Goal: Task Accomplishment & Management: Use online tool/utility

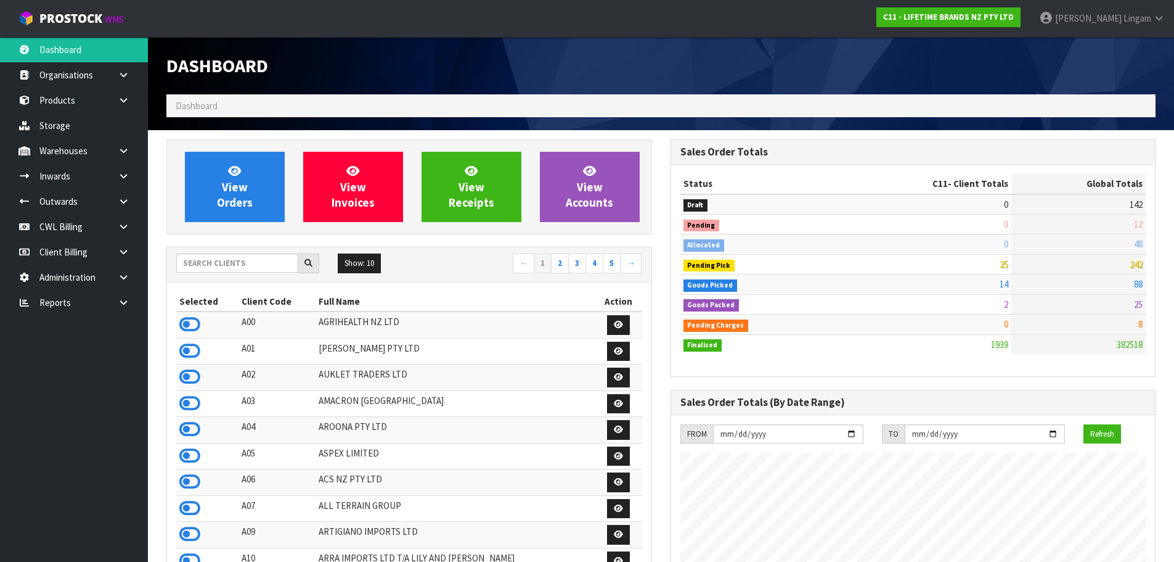
scroll to position [934, 504]
click at [594, 72] on h1 "Dashboard" at bounding box center [409, 65] width 486 height 20
click at [227, 264] on input "text" at bounding box center [237, 262] width 122 height 19
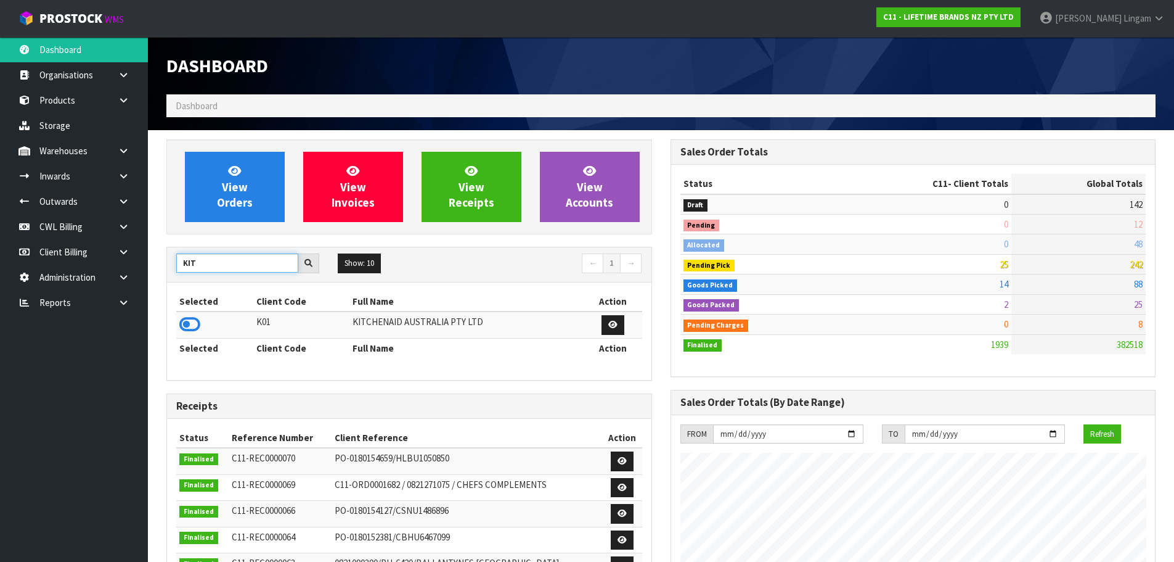
type input "KIT"
click at [190, 324] on icon at bounding box center [189, 324] width 21 height 18
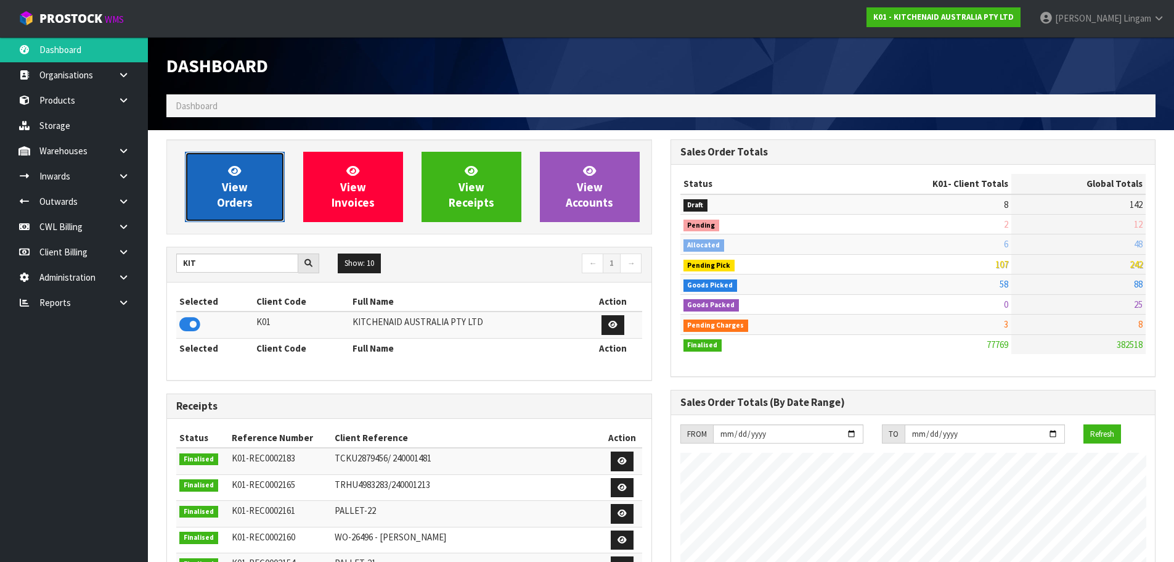
click at [260, 202] on link "View Orders" at bounding box center [235, 187] width 100 height 70
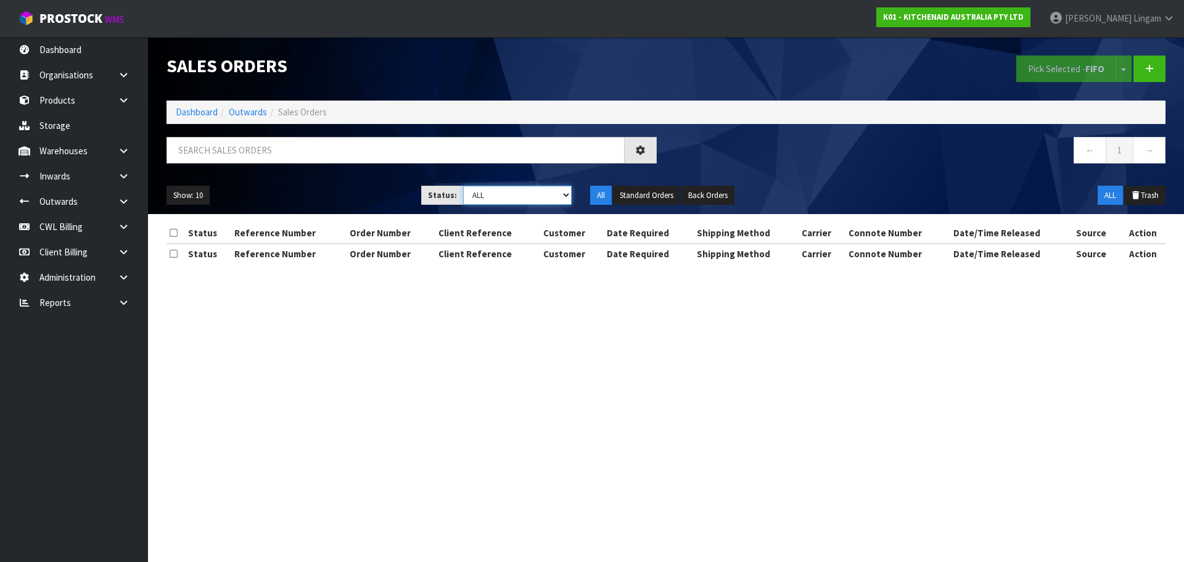
click at [545, 193] on select "Draft Pending Allocated Pending Pick Goods Picked Goods Packed Pending Charges …" at bounding box center [517, 195] width 109 height 19
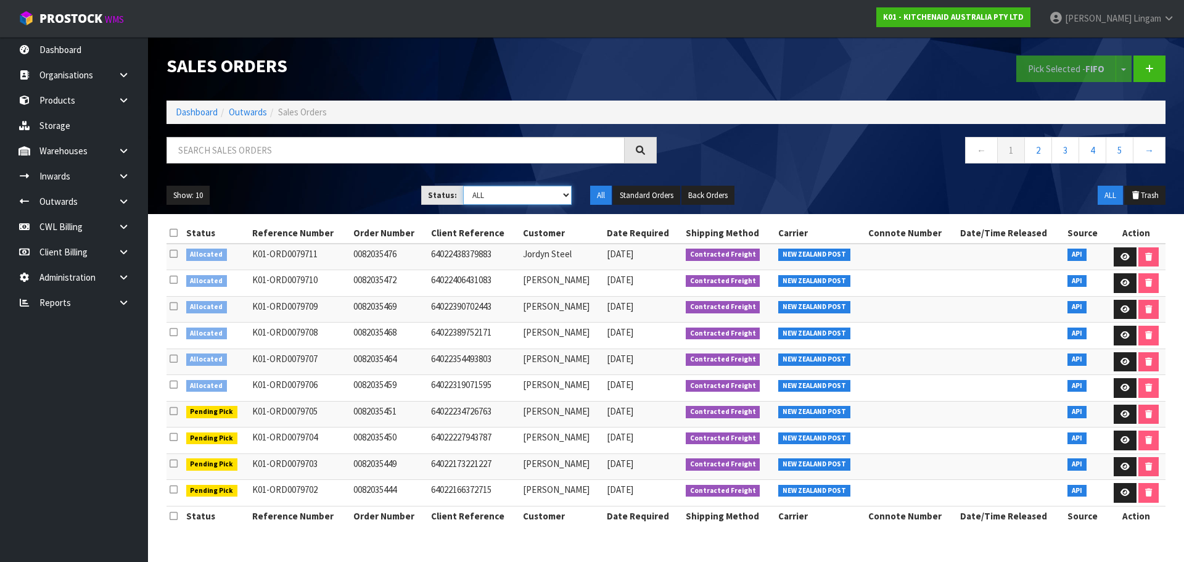
select select "string:6"
click at [463, 186] on select "Draft Pending Allocated Pending Pick Goods Picked Goods Packed Pending Charges …" at bounding box center [517, 195] width 109 height 19
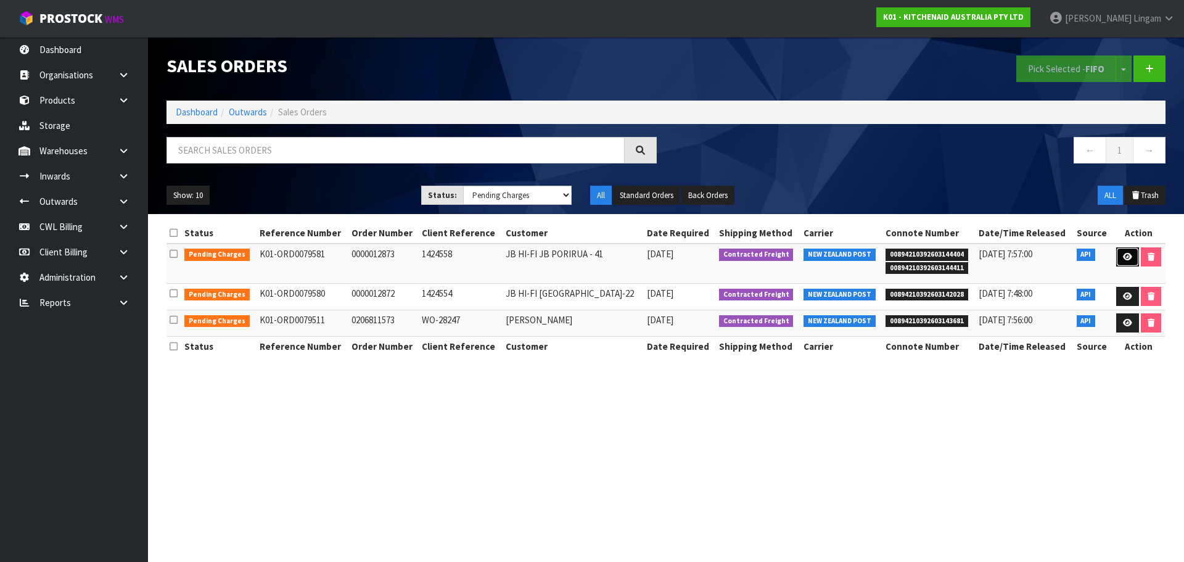
click at [1125, 263] on link at bounding box center [1127, 257] width 23 height 20
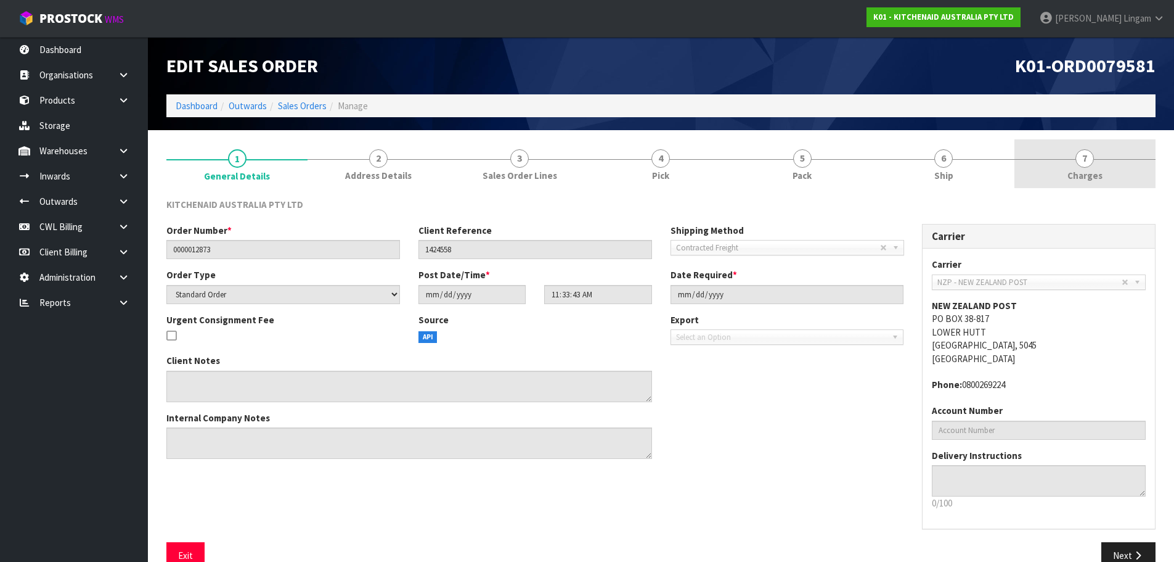
click at [1094, 174] on span "Charges" at bounding box center [1085, 175] width 35 height 13
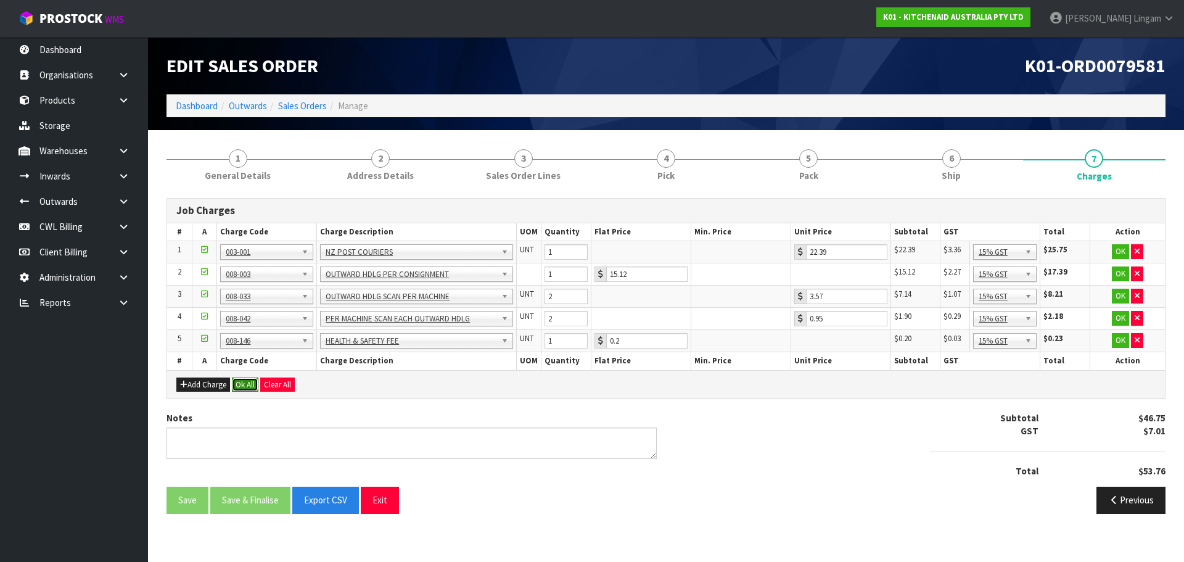
click at [248, 388] on button "Ok All" at bounding box center [245, 384] width 27 height 15
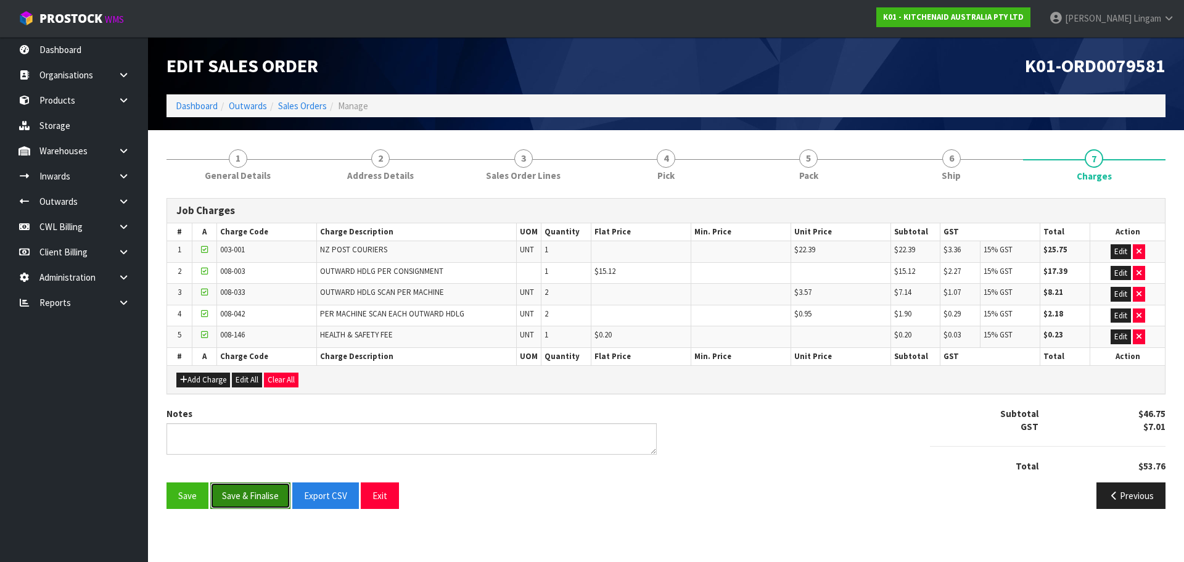
click at [250, 495] on button "Save & Finalise" at bounding box center [250, 495] width 80 height 27
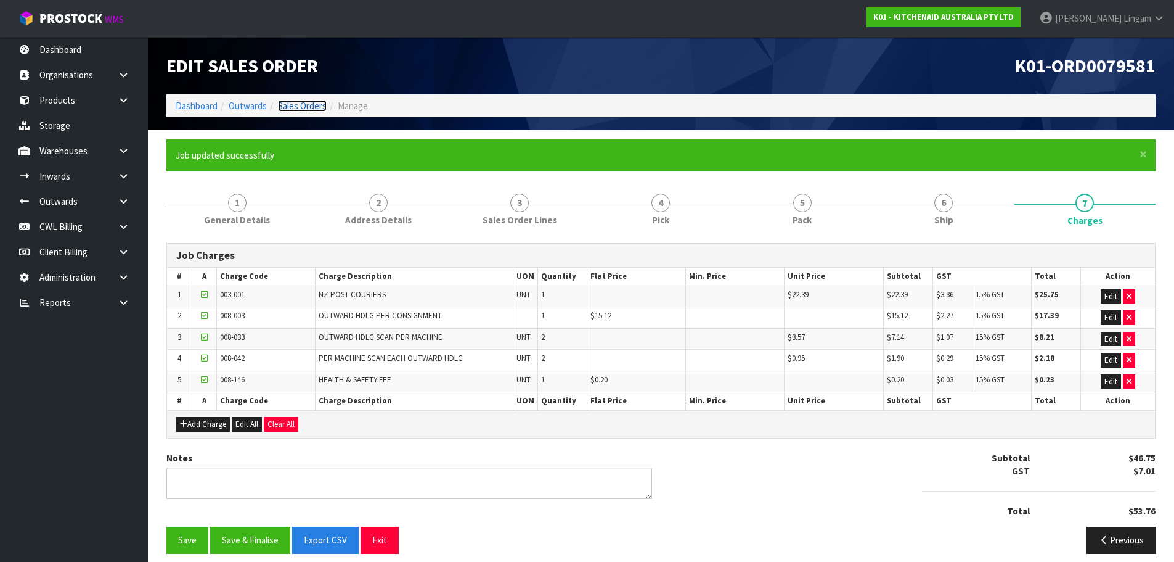
click at [320, 109] on link "Sales Orders" at bounding box center [302, 106] width 49 height 12
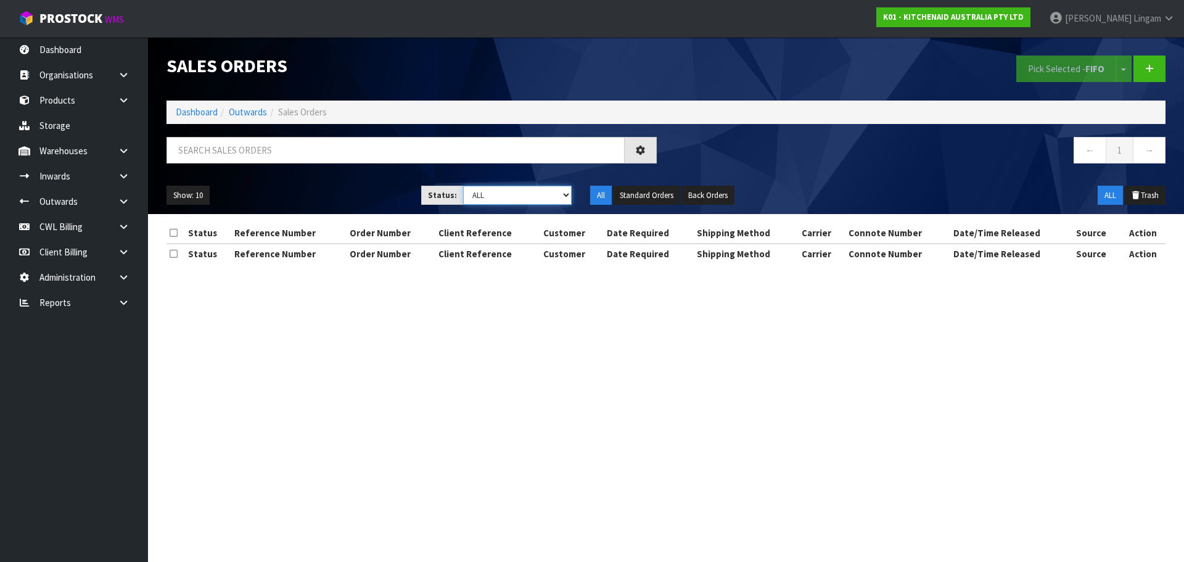
click at [544, 195] on select "Draft Pending Allocated Pending Pick Goods Picked Goods Packed Pending Charges …" at bounding box center [517, 195] width 109 height 19
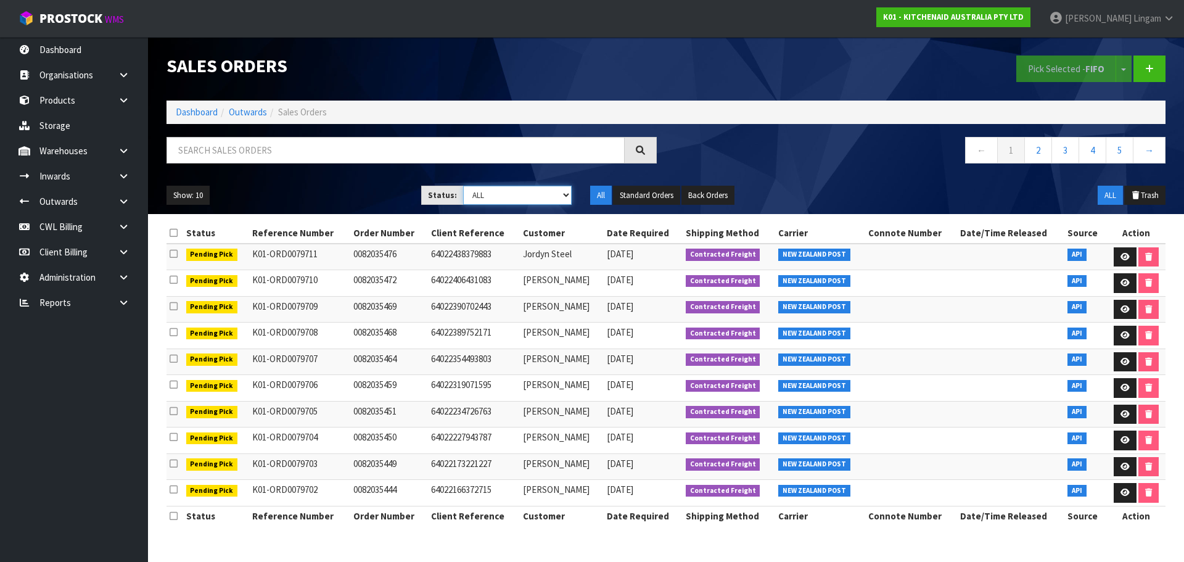
select select "string:6"
click at [463, 186] on select "Draft Pending Allocated Pending Pick Goods Picked Goods Packed Pending Charges …" at bounding box center [517, 195] width 109 height 19
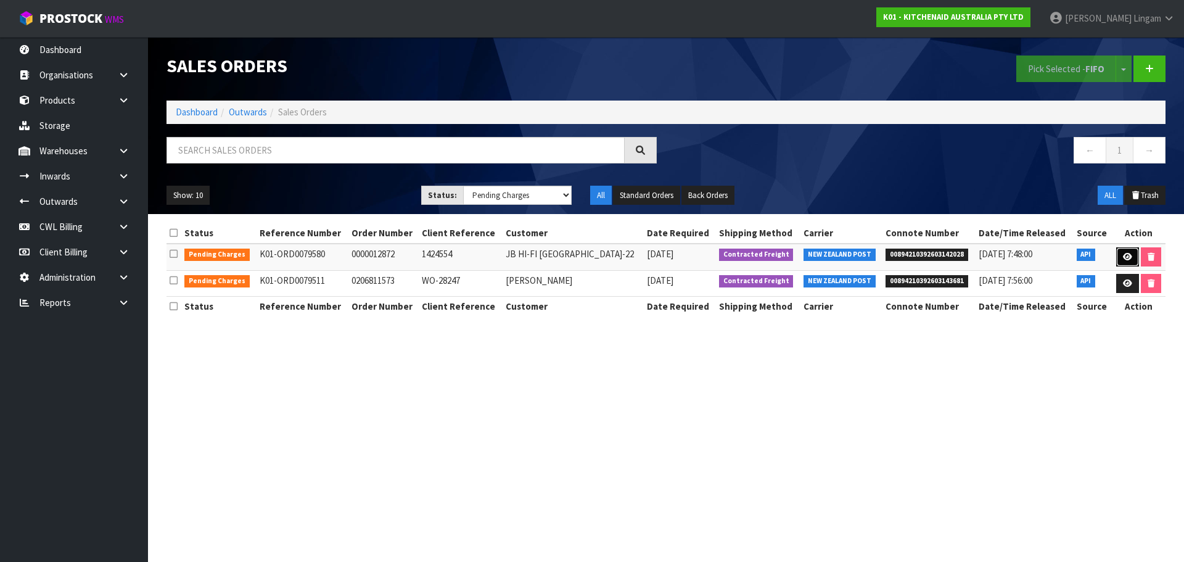
click at [1123, 256] on icon at bounding box center [1127, 257] width 9 height 8
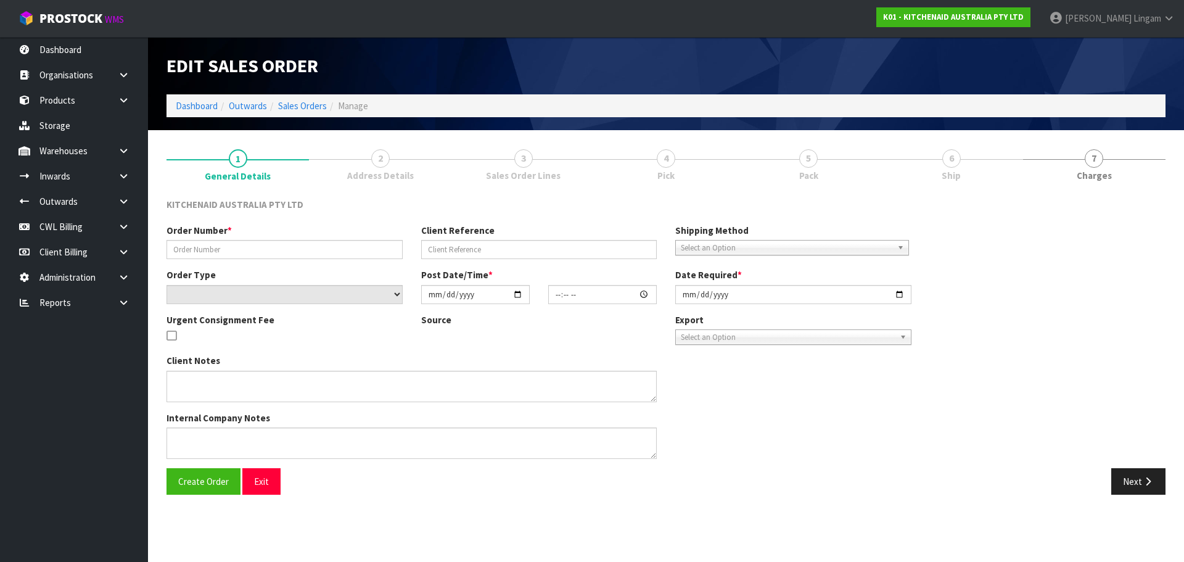
type input "0000012872"
type input "1424554"
select select "number:0"
type input "[DATE]"
type input "11:33:41.000"
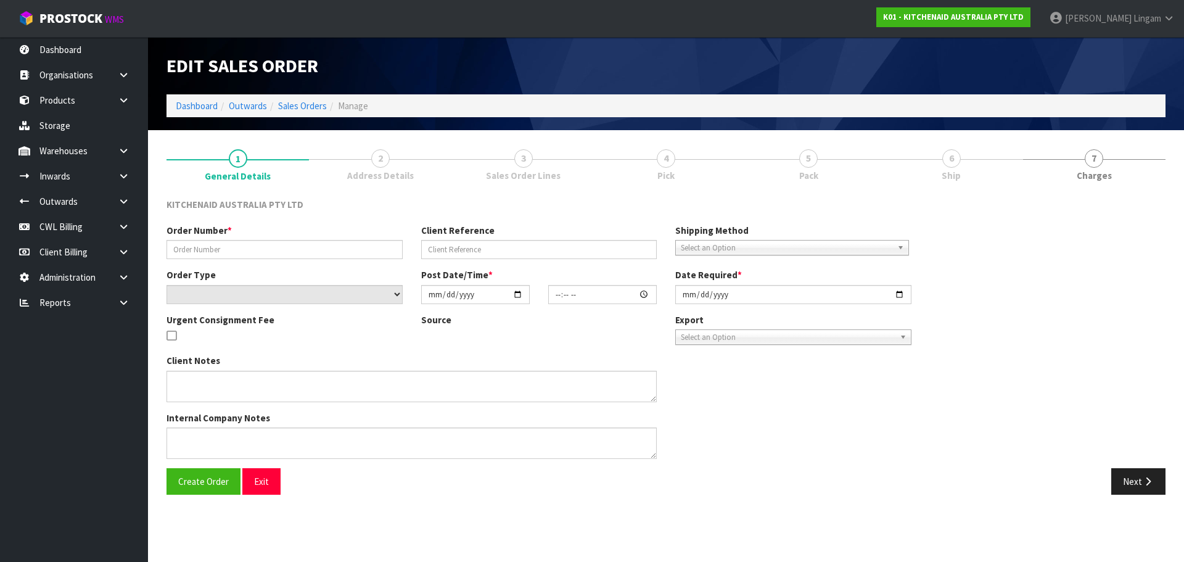
type input "[DATE]"
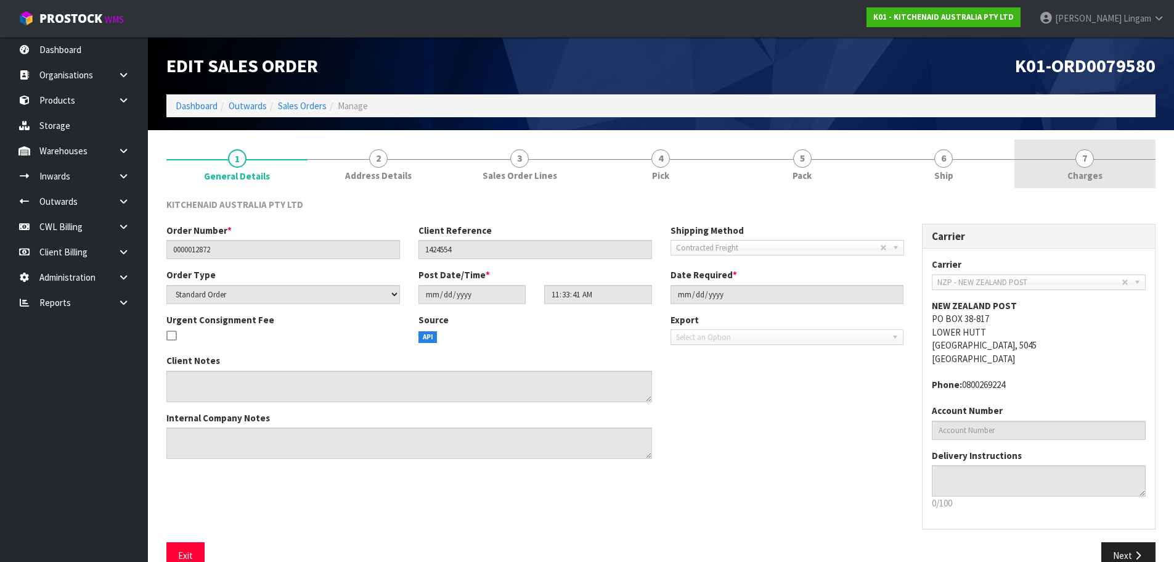
click at [1081, 169] on span "Charges" at bounding box center [1085, 175] width 35 height 13
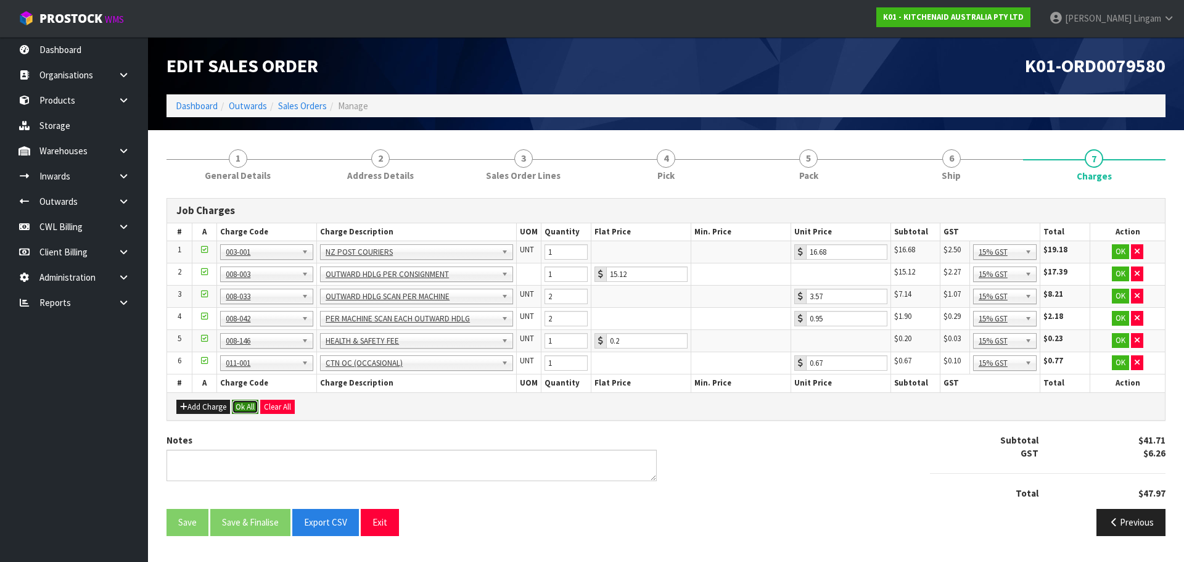
click at [244, 407] on button "Ok All" at bounding box center [245, 406] width 27 height 15
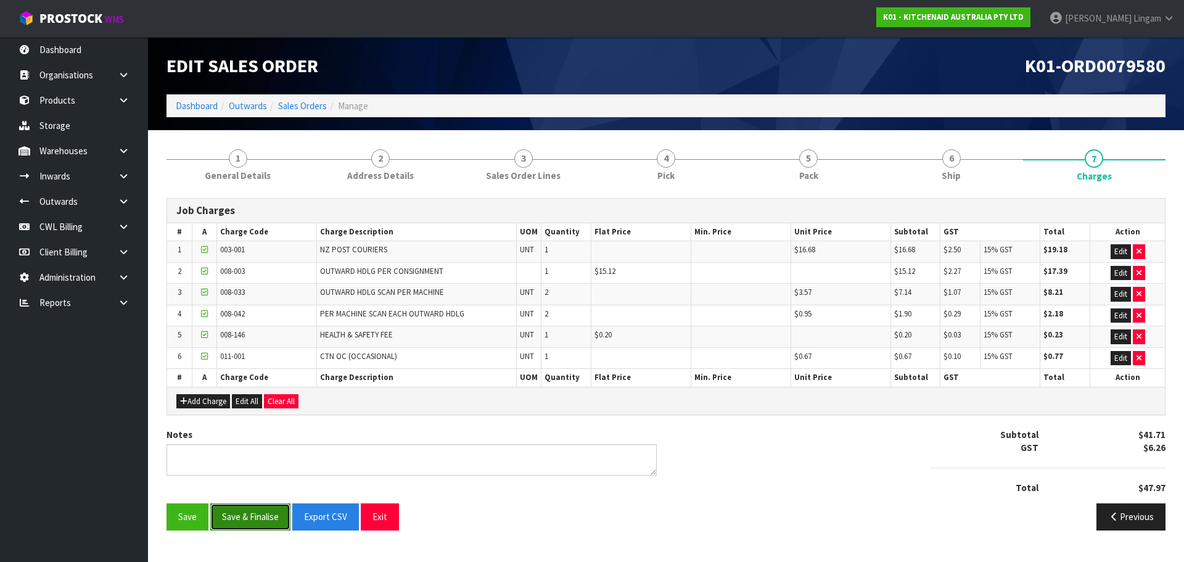
click at [244, 517] on button "Save & Finalise" at bounding box center [250, 516] width 80 height 27
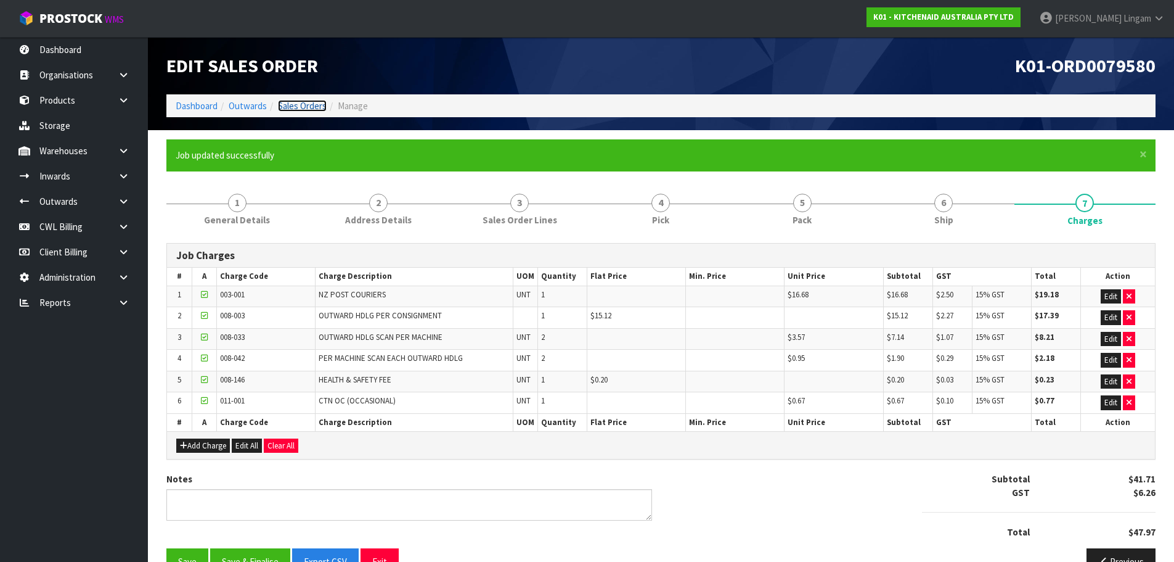
click at [301, 106] on link "Sales Orders" at bounding box center [302, 106] width 49 height 12
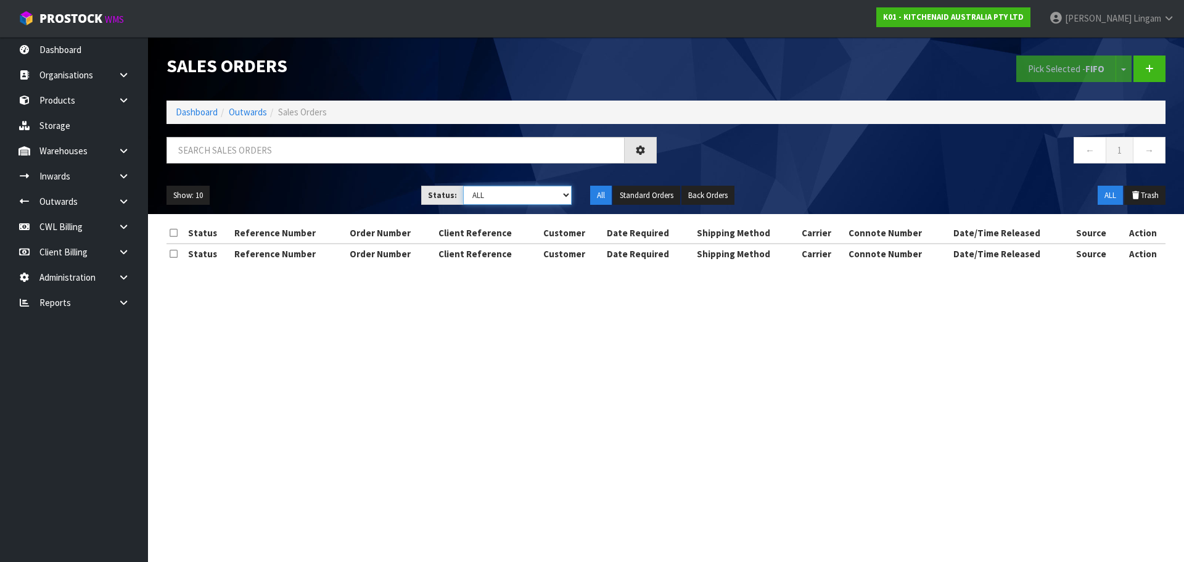
click at [544, 194] on select "Draft Pending Allocated Pending Pick Goods Picked Goods Packed Pending Charges …" at bounding box center [517, 195] width 109 height 19
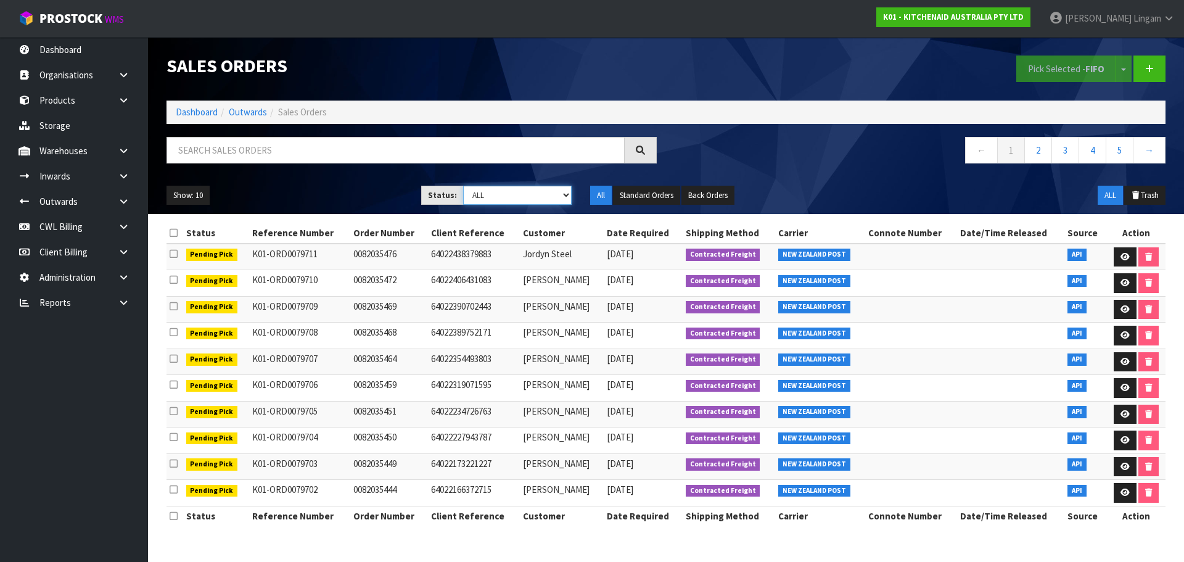
select select "string:6"
click at [463, 186] on select "Draft Pending Allocated Pending Pick Goods Picked Goods Packed Pending Charges …" at bounding box center [517, 195] width 109 height 19
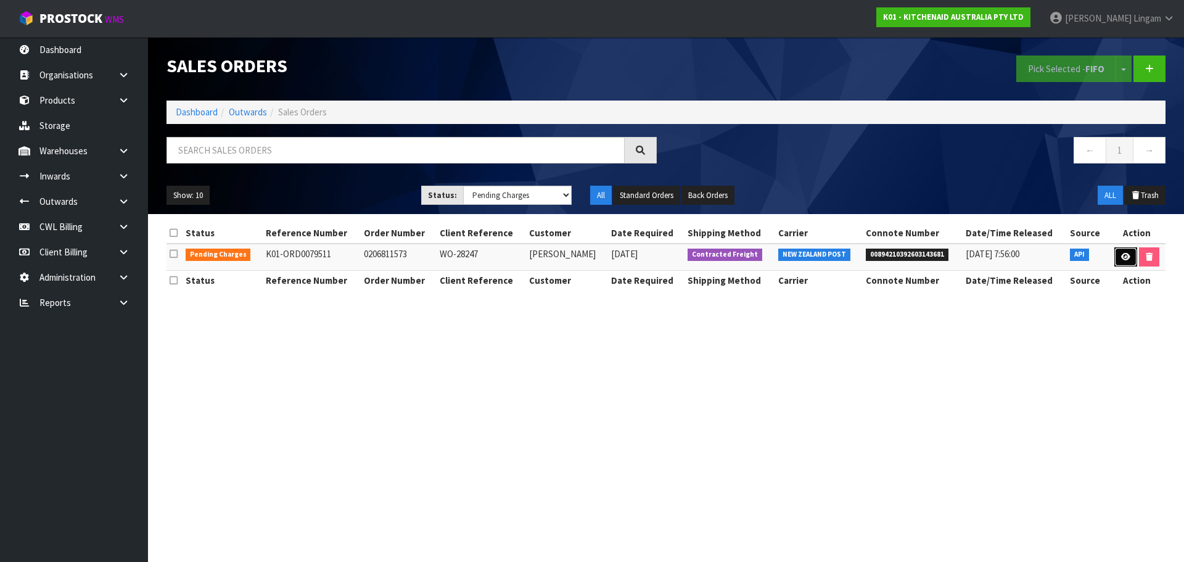
click at [1115, 253] on link at bounding box center [1125, 257] width 23 height 20
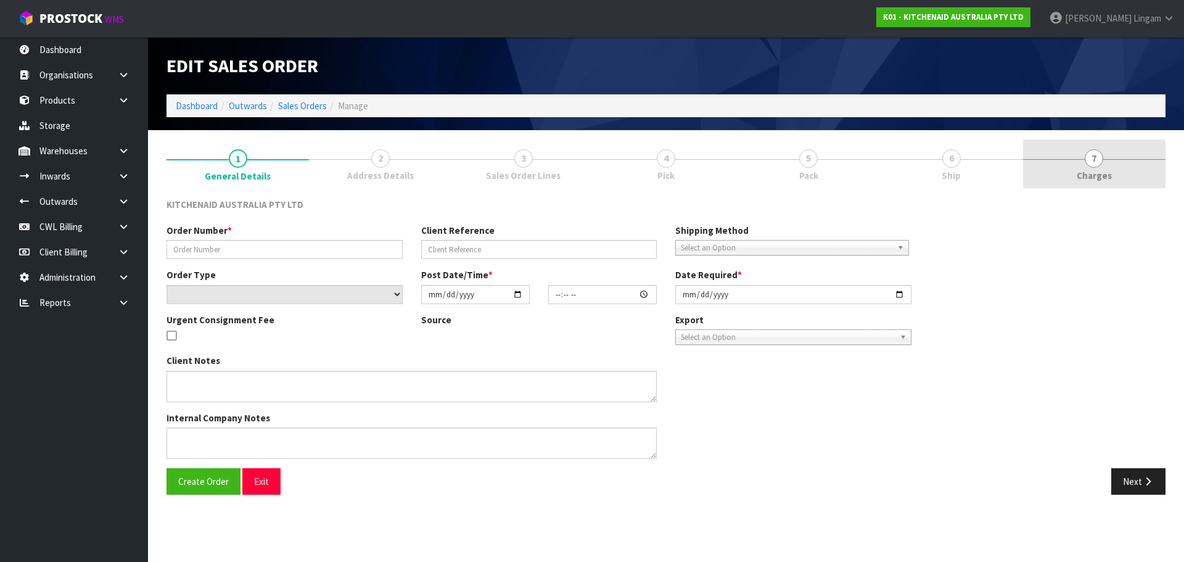
type input "0206811573"
type input "WO-28247"
select select "number:0"
type input "[DATE]"
type input "15:42:21.000"
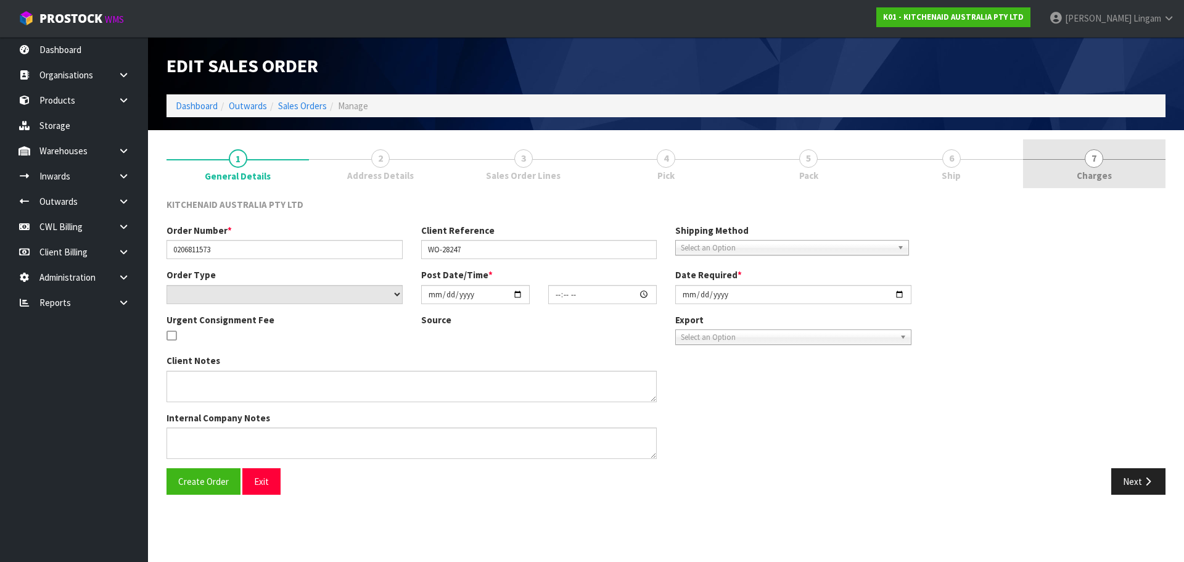
type input "[DATE]"
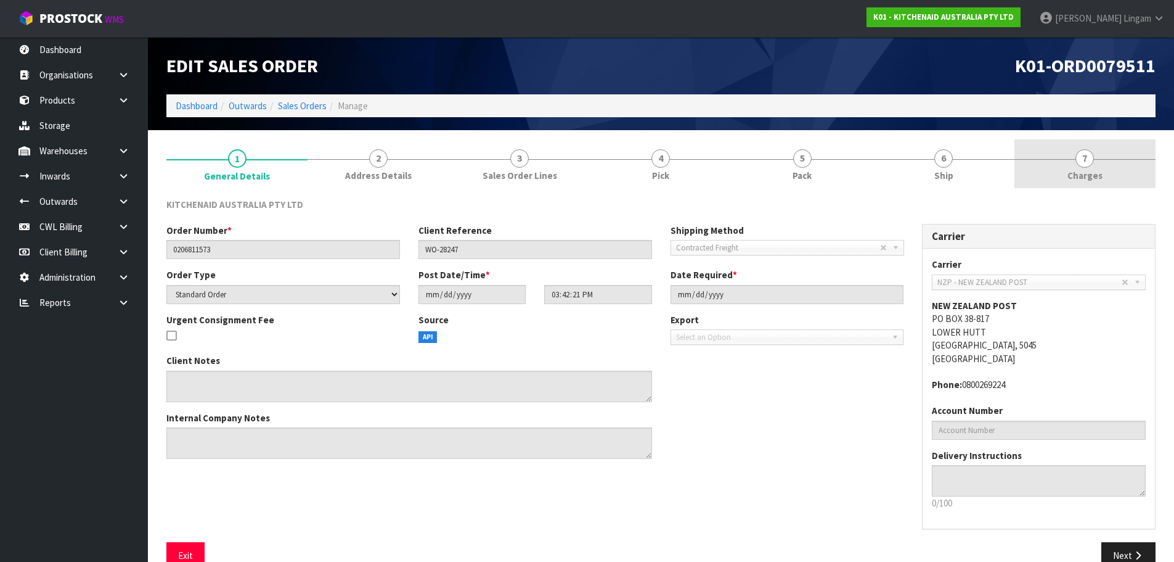
click at [1118, 173] on link "7 [GEOGRAPHIC_DATA]" at bounding box center [1085, 163] width 141 height 49
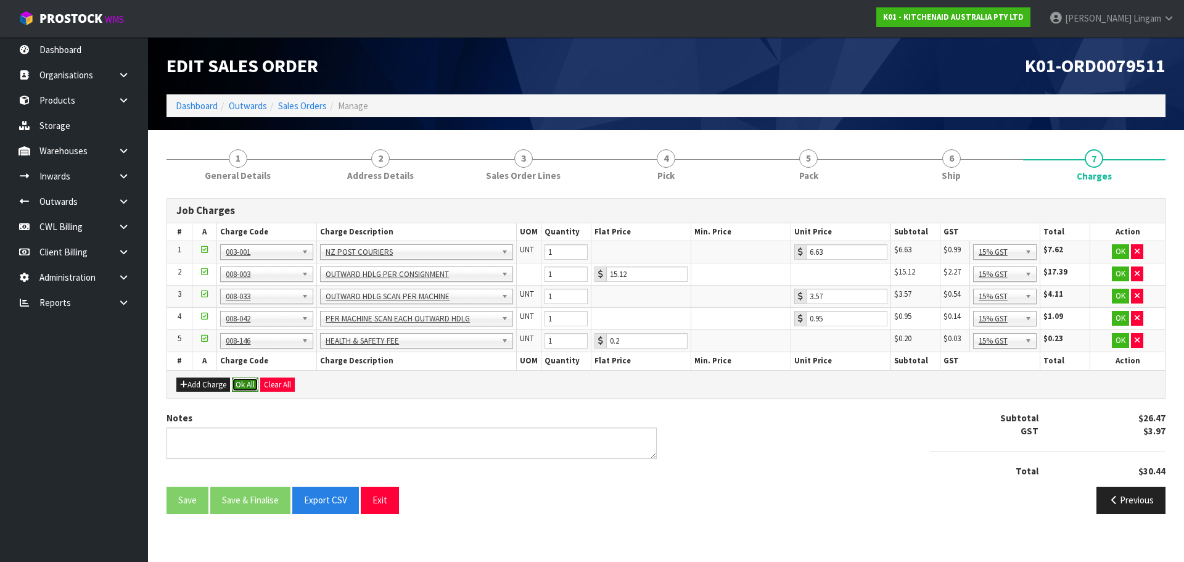
click at [246, 387] on button "Ok All" at bounding box center [245, 384] width 27 height 15
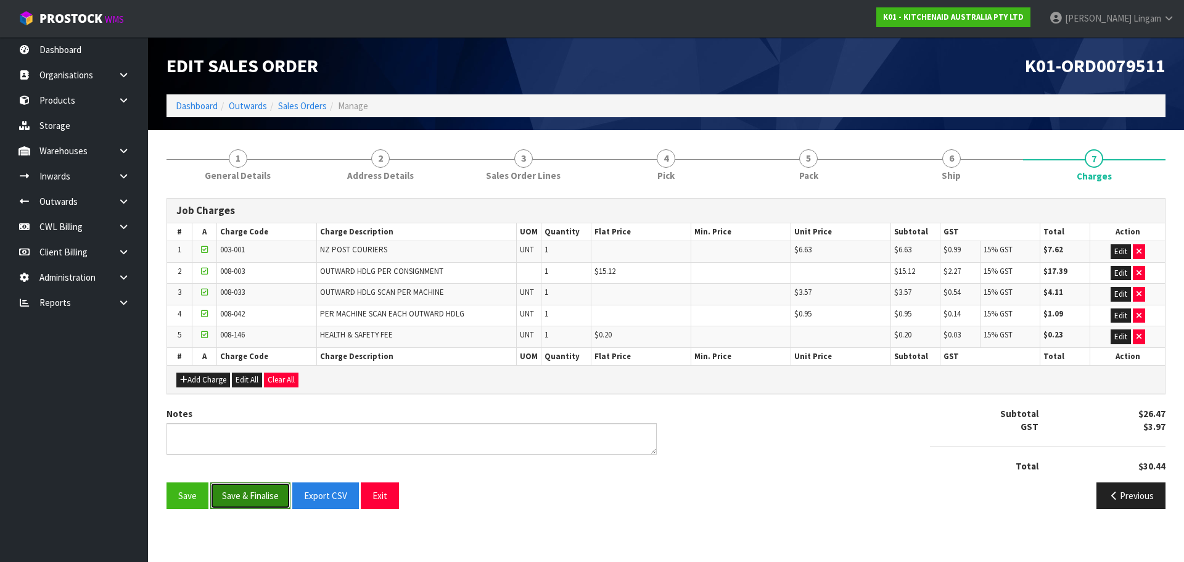
click at [254, 500] on button "Save & Finalise" at bounding box center [250, 495] width 80 height 27
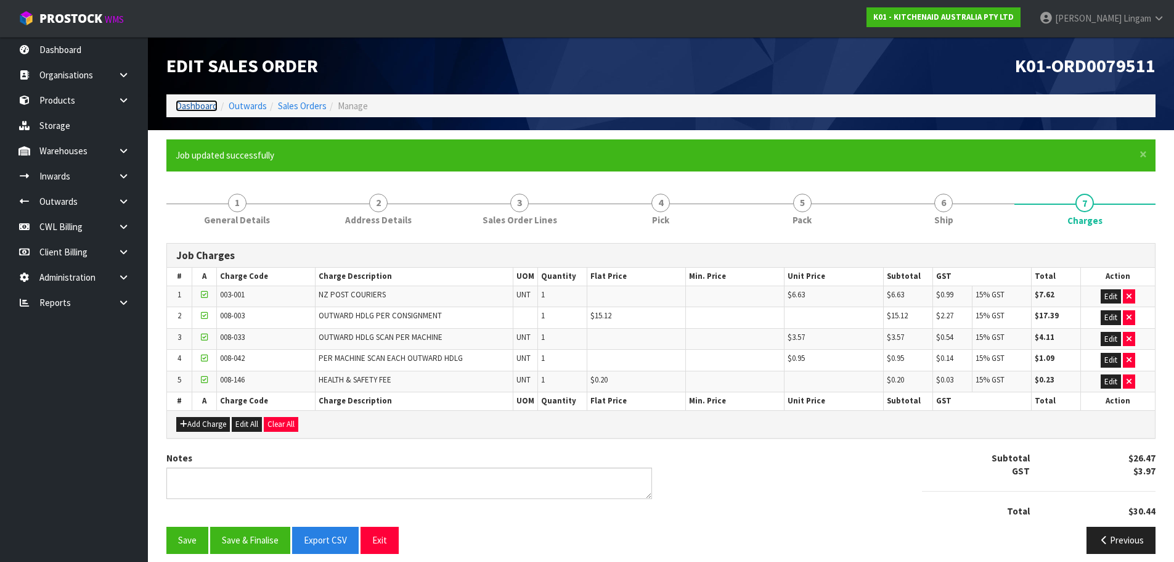
click at [192, 104] on link "Dashboard" at bounding box center [197, 106] width 42 height 12
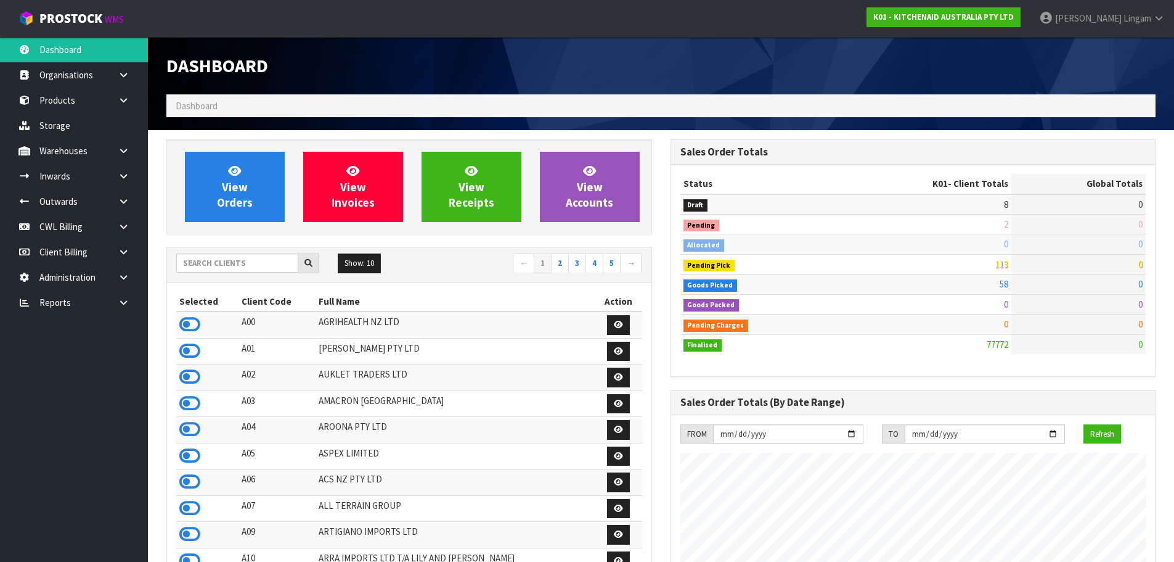
scroll to position [934, 504]
click at [125, 304] on icon at bounding box center [124, 302] width 12 height 9
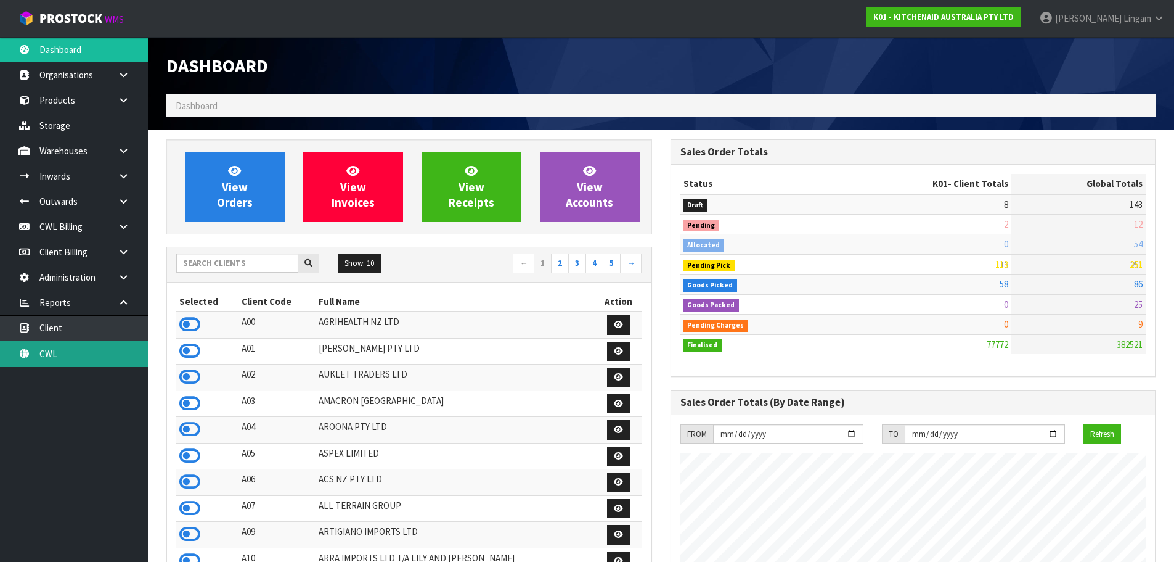
click at [113, 354] on link "CWL" at bounding box center [74, 353] width 148 height 25
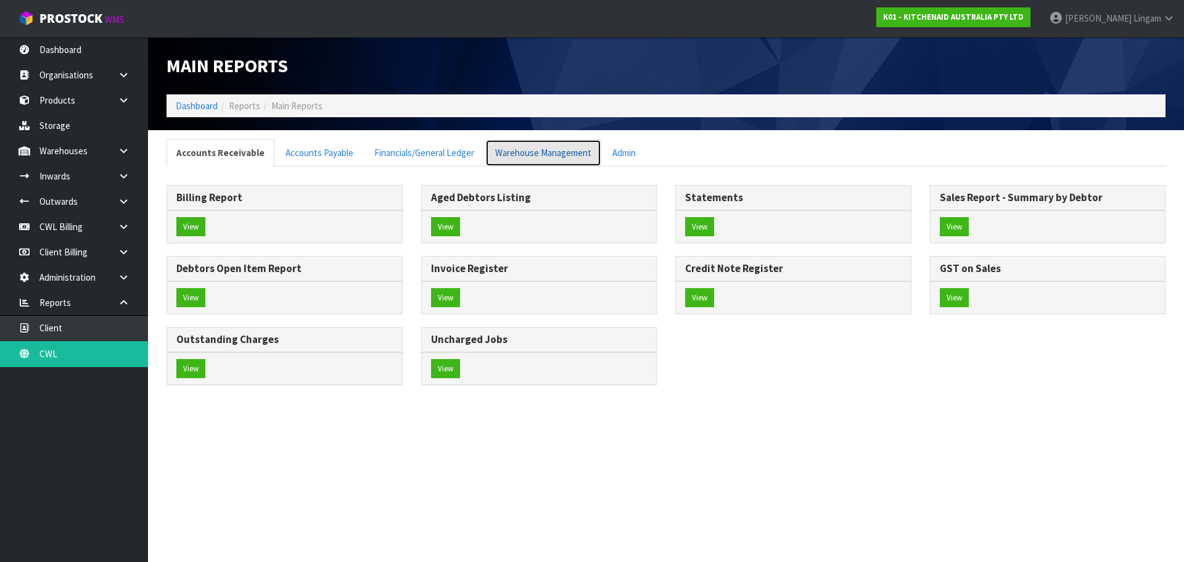
click at [562, 162] on link "Warehouse Management" at bounding box center [543, 152] width 116 height 27
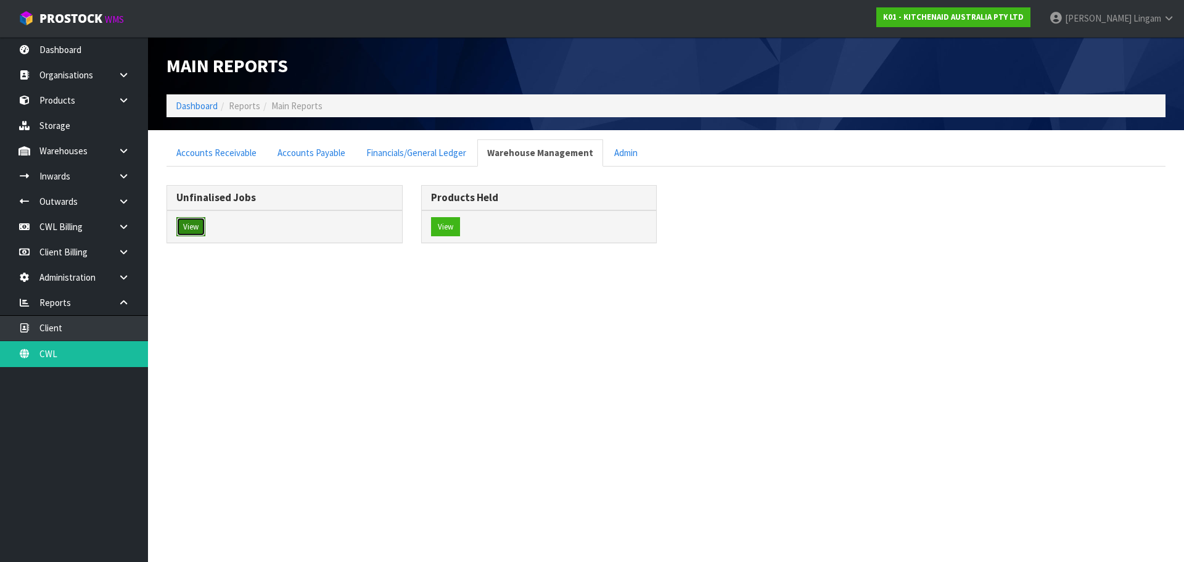
click at [182, 231] on button "View" at bounding box center [190, 227] width 29 height 20
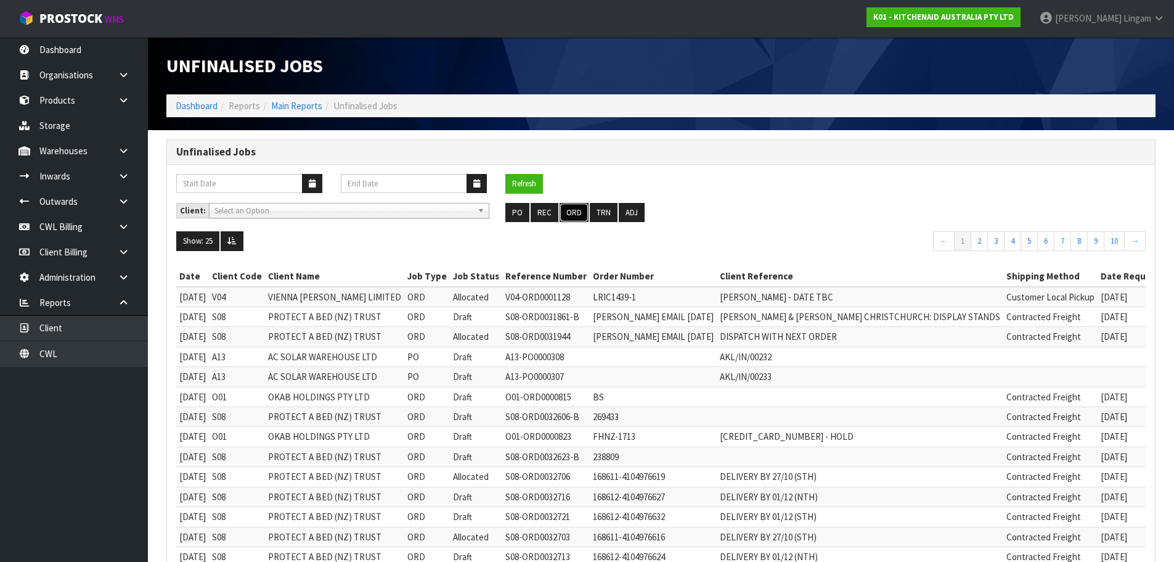
click at [573, 212] on button "ORD" at bounding box center [574, 213] width 29 height 20
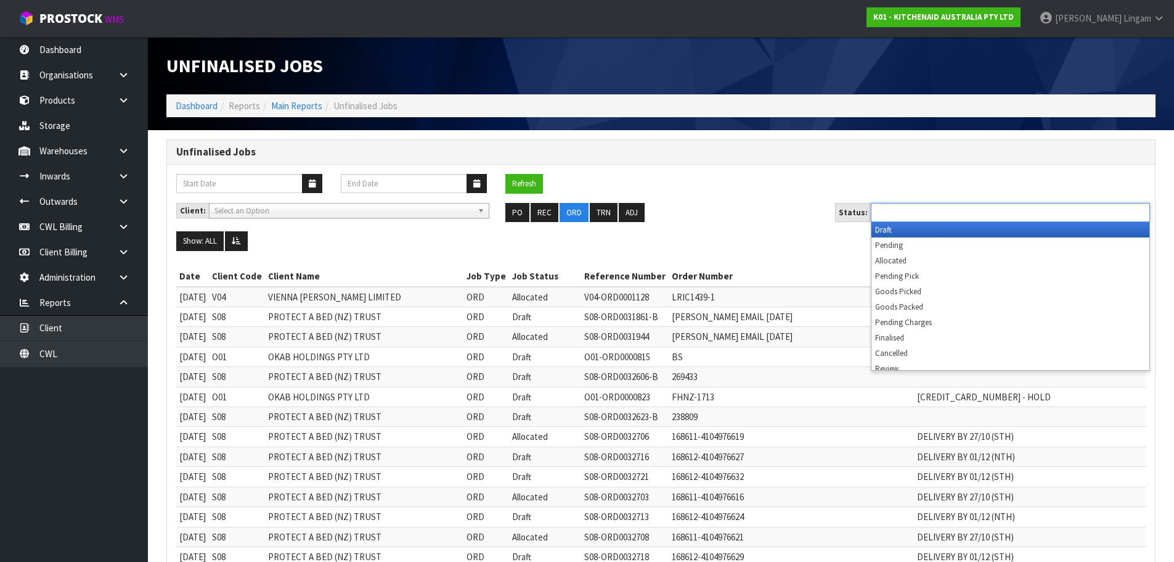
click at [929, 215] on input "text" at bounding box center [920, 212] width 91 height 15
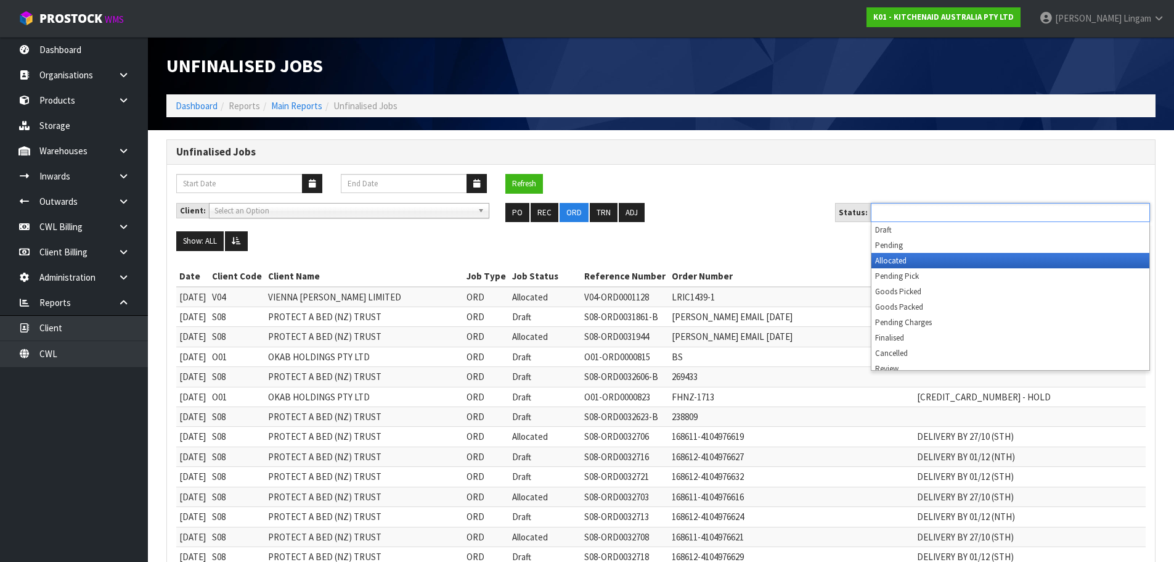
click at [930, 260] on li "Allocated" at bounding box center [1011, 260] width 278 height 15
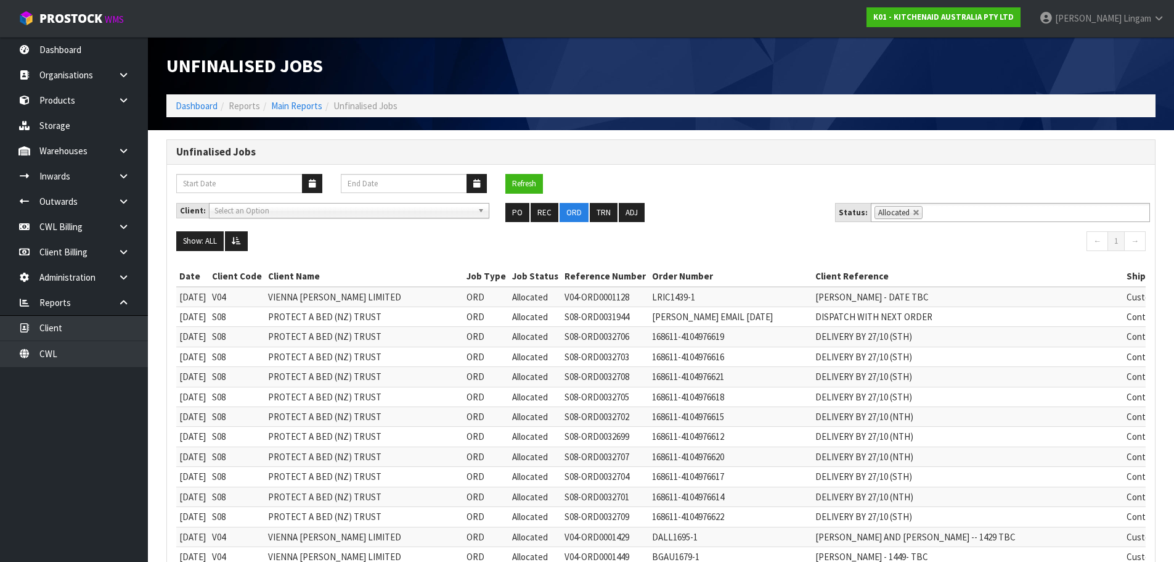
click at [688, 187] on div "Refresh" at bounding box center [661, 188] width 988 height 29
click at [913, 212] on link at bounding box center [916, 212] width 7 height 7
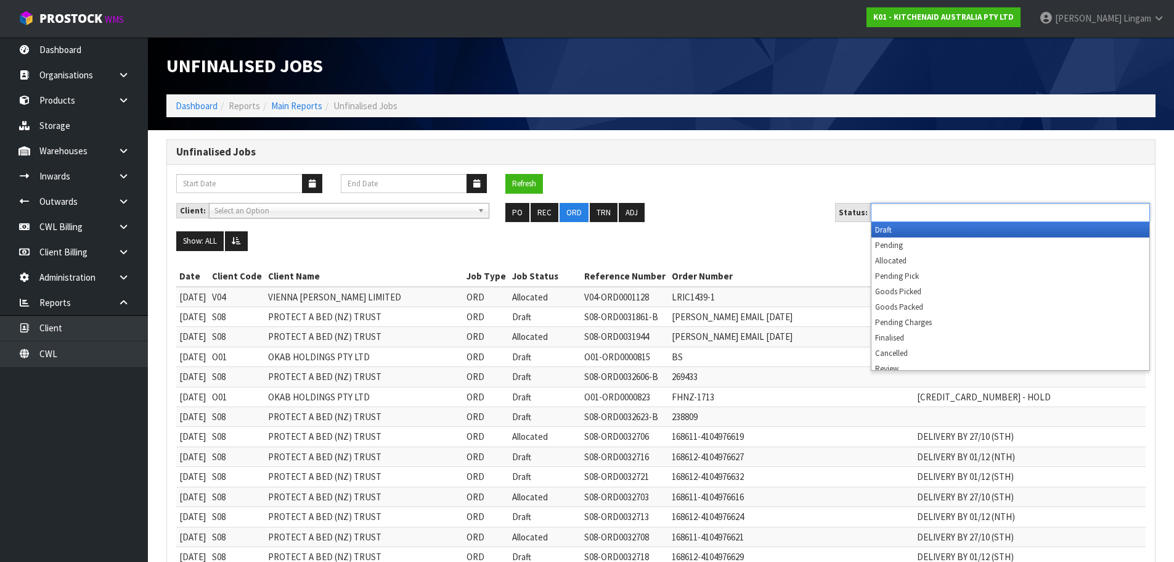
click at [912, 212] on input "text" at bounding box center [920, 212] width 91 height 15
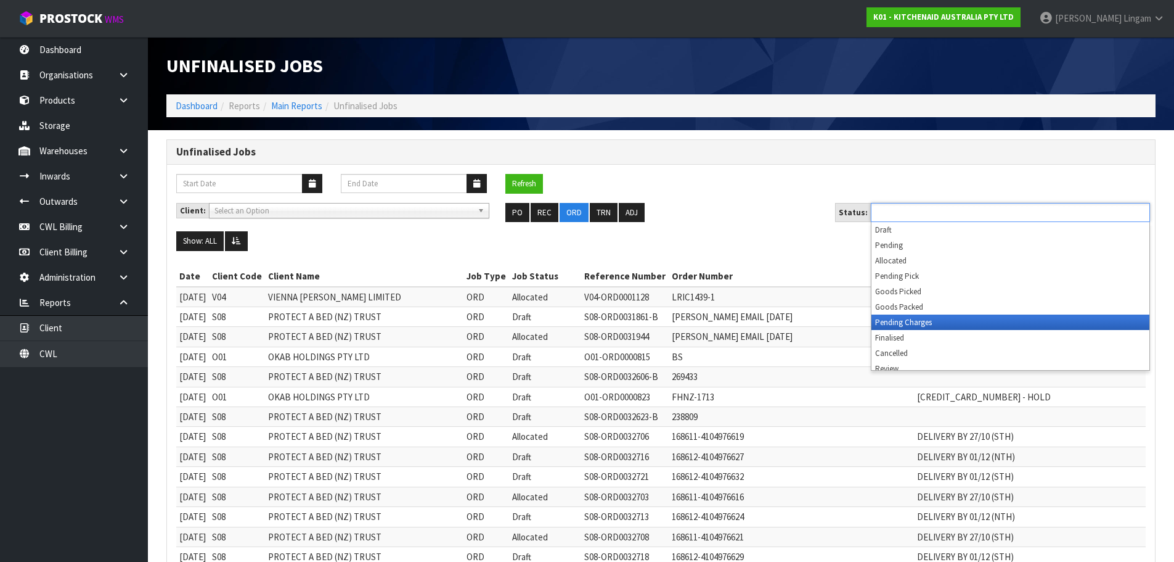
click at [932, 319] on li "Pending Charges" at bounding box center [1011, 321] width 278 height 15
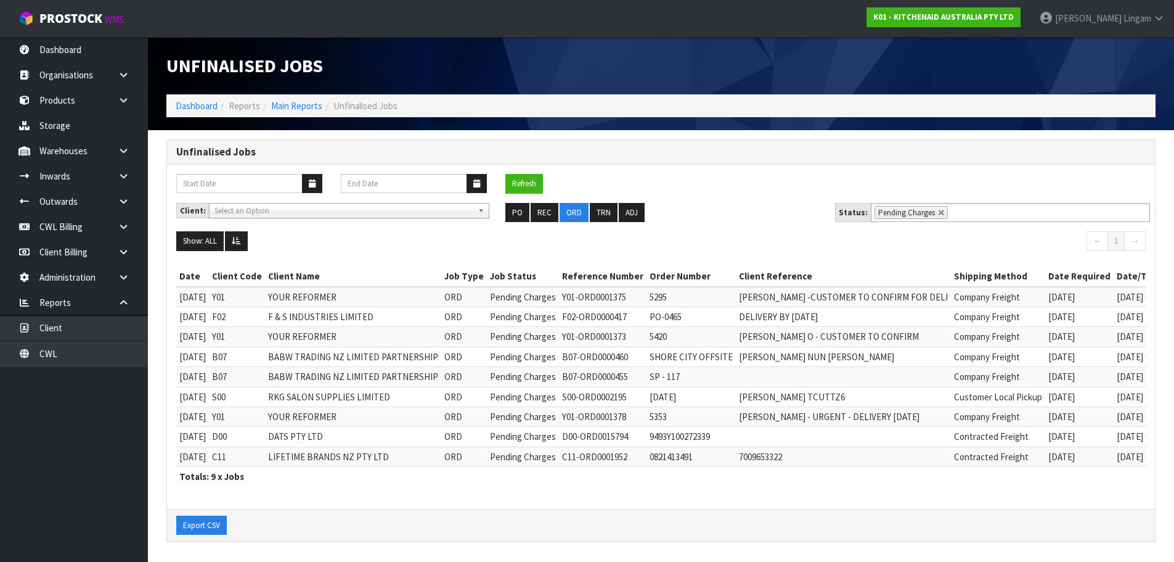
click at [724, 176] on div "Refresh" at bounding box center [661, 188] width 988 height 29
click at [938, 213] on link at bounding box center [941, 212] width 7 height 7
type input "Select Some Options"
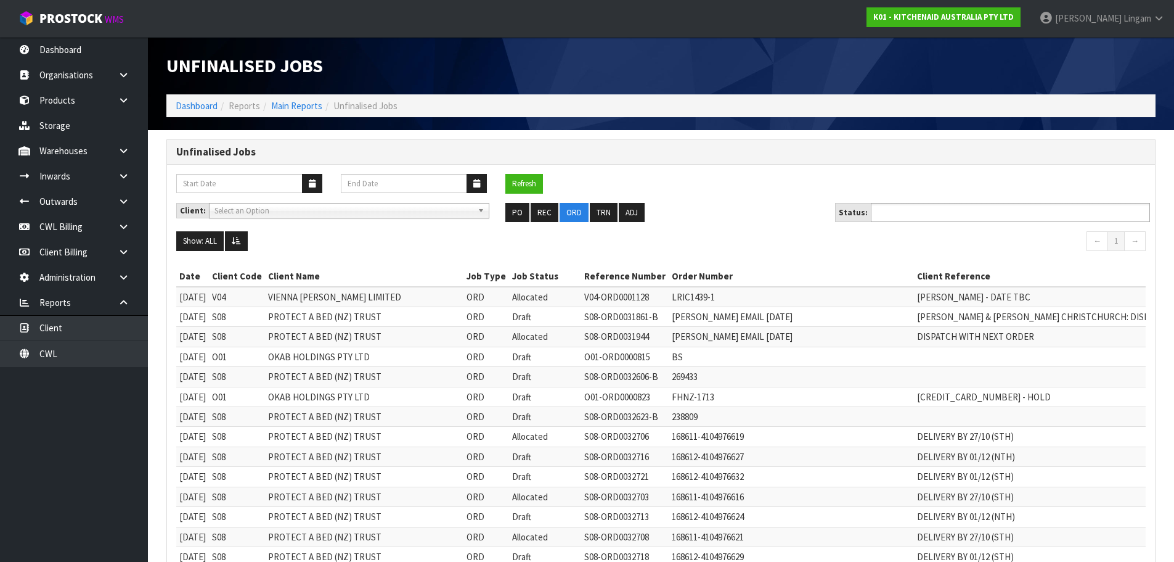
click at [935, 213] on input "text" at bounding box center [920, 212] width 91 height 15
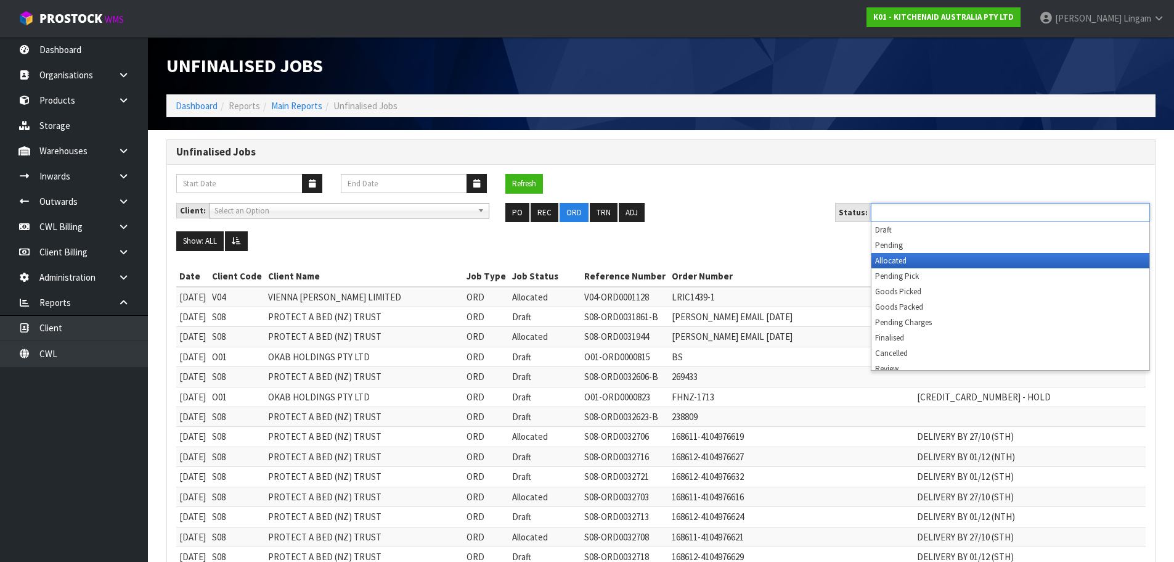
click at [886, 261] on li "Allocated" at bounding box center [1011, 260] width 278 height 15
